Goal: Task Accomplishment & Management: Manage account settings

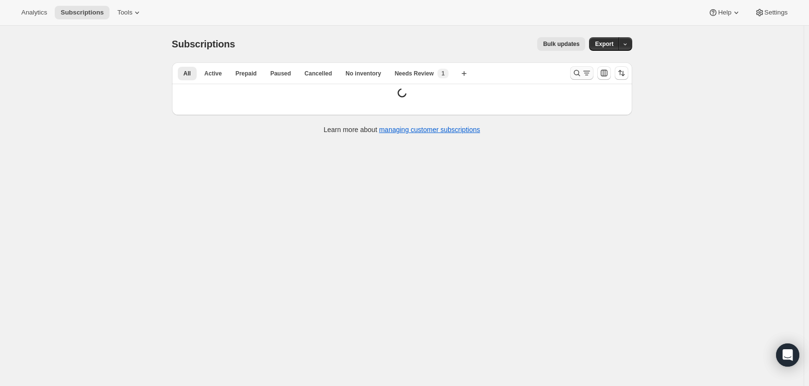
click at [581, 73] on icon "Search and filter results" at bounding box center [577, 73] width 10 height 10
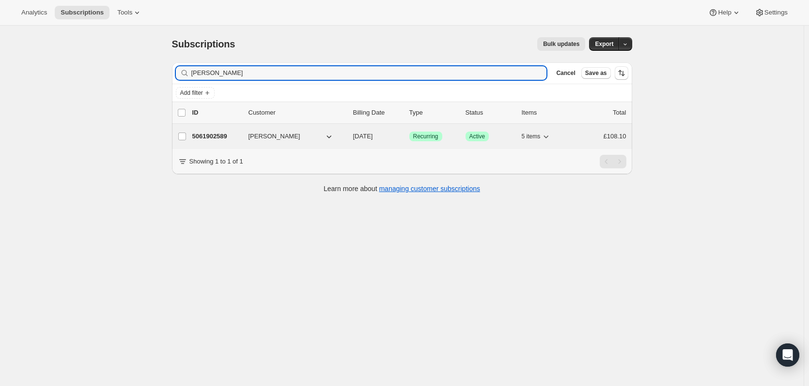
type input "[PERSON_NAME]"
click at [272, 137] on span "[PERSON_NAME]" at bounding box center [274, 137] width 52 height 10
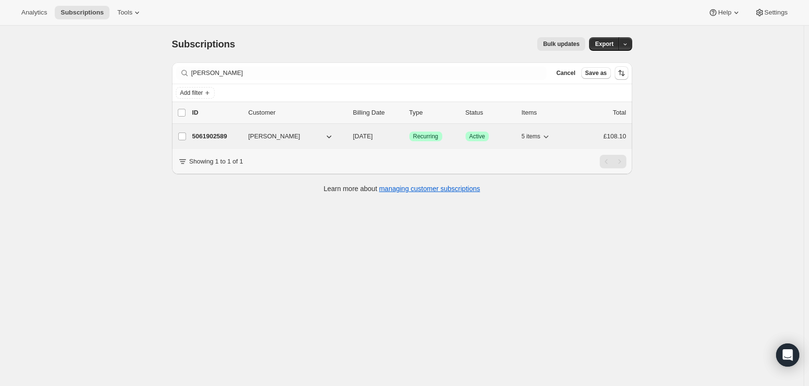
click at [241, 136] on p "5061902589" at bounding box center [216, 137] width 48 height 10
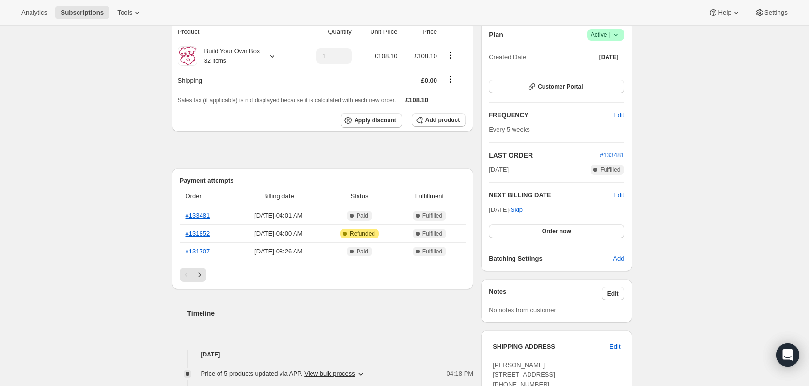
scroll to position [97, 0]
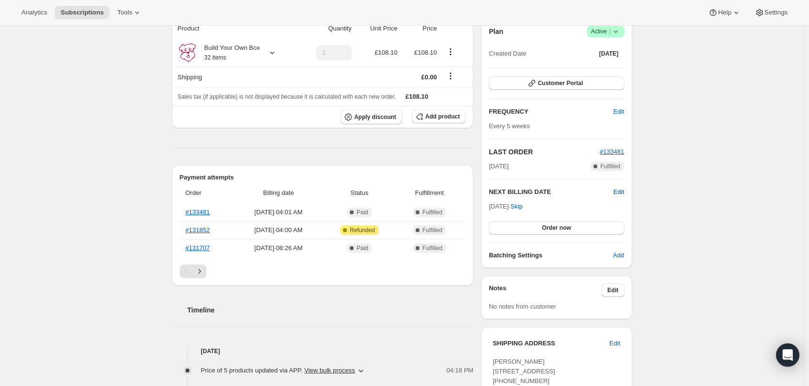
click at [622, 190] on span "Edit" at bounding box center [618, 192] width 11 height 10
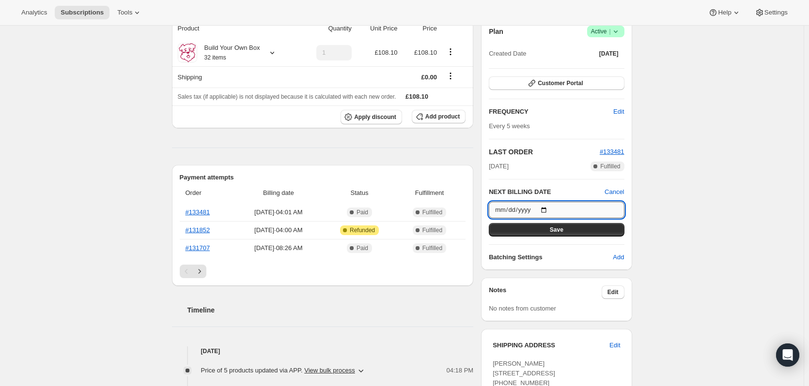
click at [547, 208] on input "[DATE]" at bounding box center [556, 210] width 135 height 16
click at [549, 210] on input "[DATE]" at bounding box center [556, 210] width 135 height 16
type input "[DATE]"
click at [561, 230] on span "Save" at bounding box center [557, 230] width 14 height 8
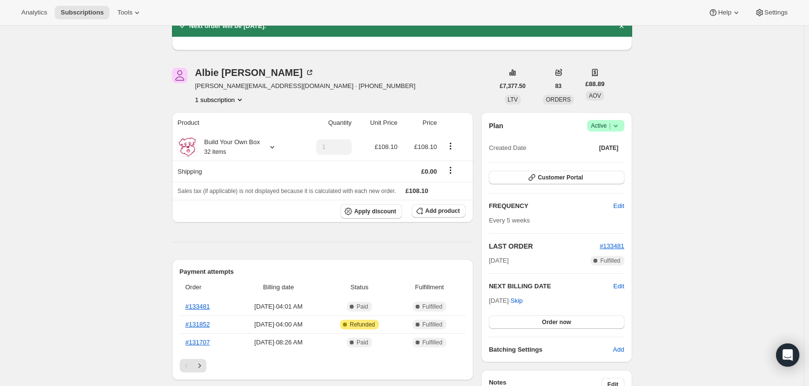
scroll to position [0, 0]
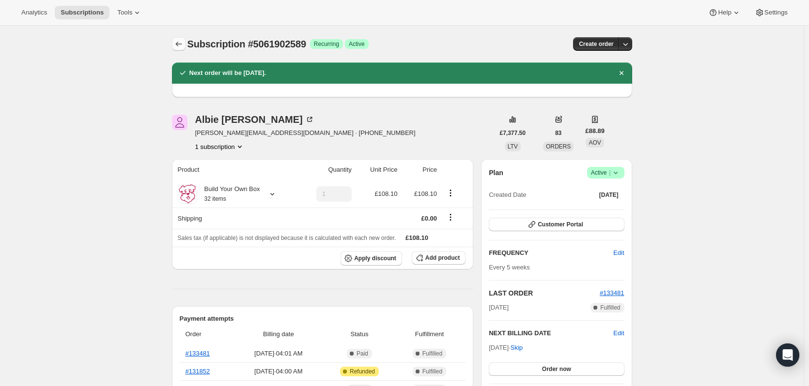
click at [179, 41] on icon "Subscriptions" at bounding box center [179, 44] width 10 height 10
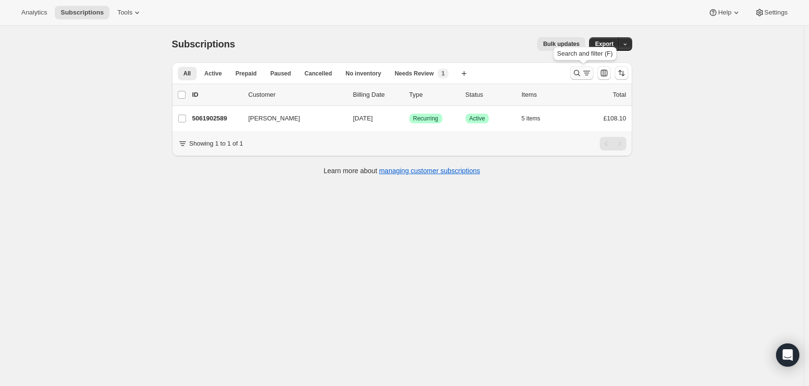
click at [578, 73] on icon "Search and filter results" at bounding box center [577, 73] width 10 height 10
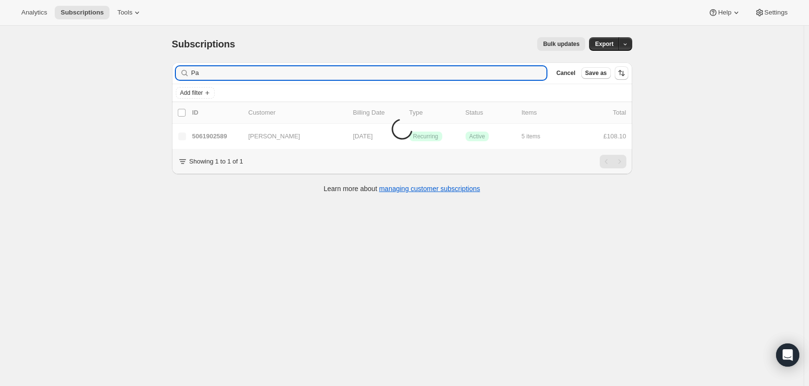
type input "P"
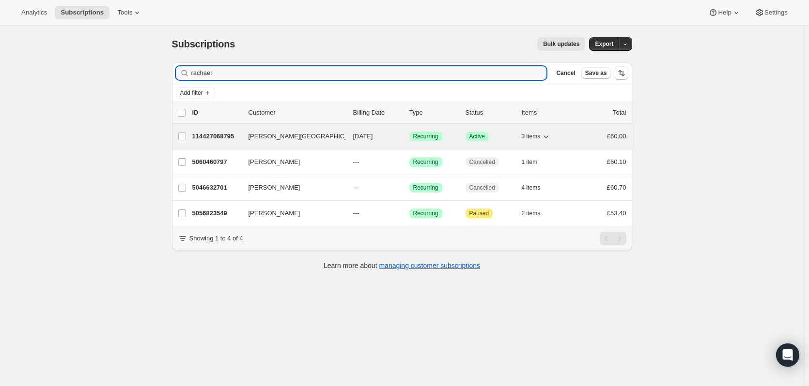
type input "rachael"
click at [213, 136] on p "114427068795" at bounding box center [216, 137] width 48 height 10
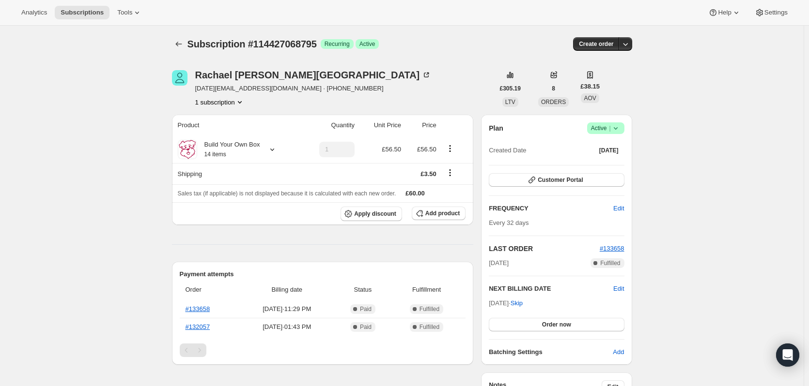
click at [619, 126] on icon at bounding box center [616, 128] width 10 height 10
click at [617, 157] on button "Cancel subscription" at bounding box center [608, 163] width 61 height 15
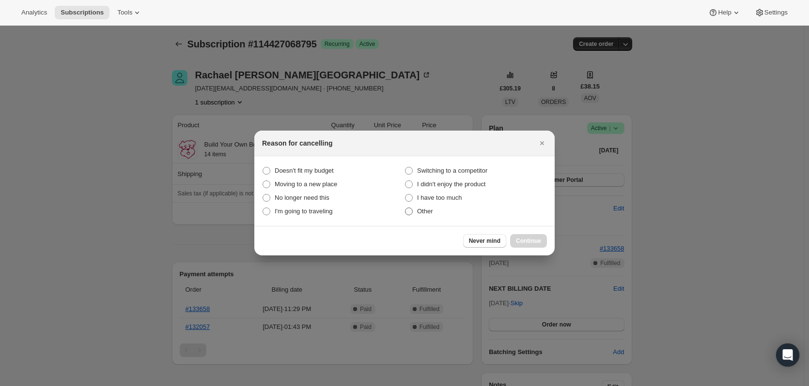
click at [422, 213] on span "Other" at bounding box center [425, 211] width 16 height 7
click at [405, 208] on input "Other" at bounding box center [405, 208] width 0 height 0
radio input "true"
click at [541, 242] on button "Continue" at bounding box center [528, 241] width 37 height 14
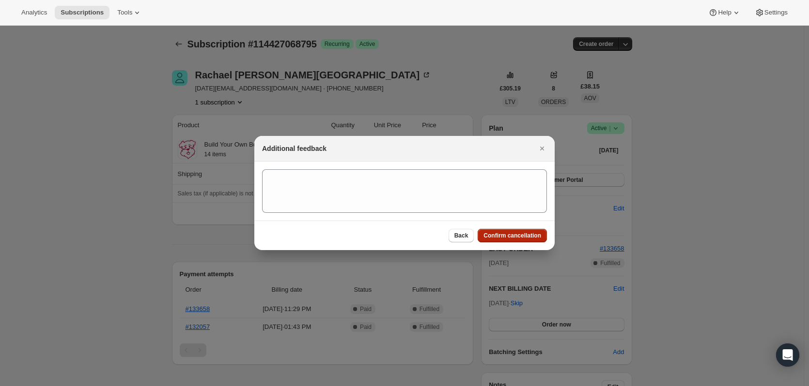
click at [528, 236] on span "Confirm cancellation" at bounding box center [512, 236] width 58 height 8
